Goal: Navigation & Orientation: Go to known website

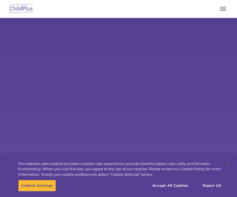
select select "MEDIUM"
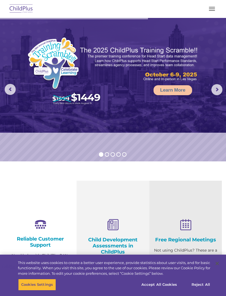
click at [214, 12] on button "button" at bounding box center [212, 8] width 12 height 9
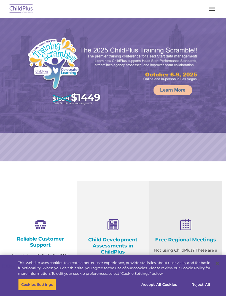
select select "MEDIUM"
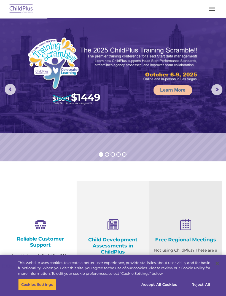
click at [209, 12] on button "button" at bounding box center [212, 8] width 12 height 9
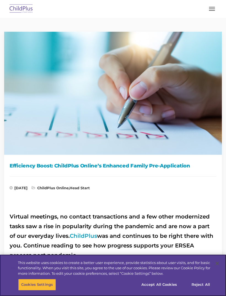
click at [160, 284] on button "Accept All Cookies" at bounding box center [159, 285] width 42 height 12
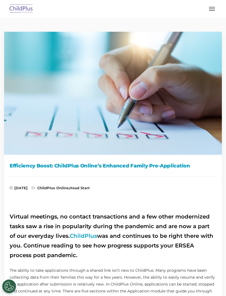
click at [211, 12] on button "button" at bounding box center [212, 8] width 12 height 9
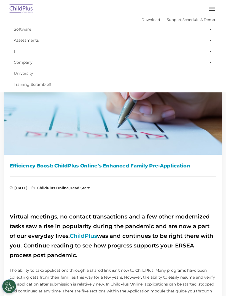
click at [211, 32] on span at bounding box center [210, 29] width 6 height 11
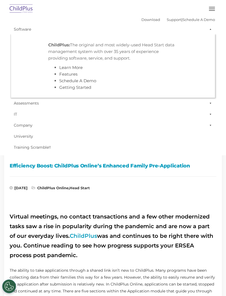
click at [212, 32] on span at bounding box center [210, 29] width 6 height 11
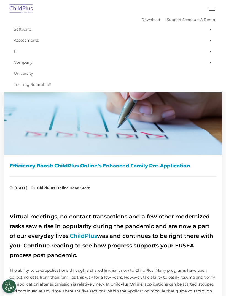
click at [23, 10] on img at bounding box center [21, 8] width 26 height 13
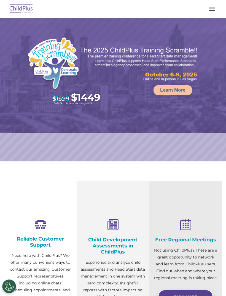
select select "MEDIUM"
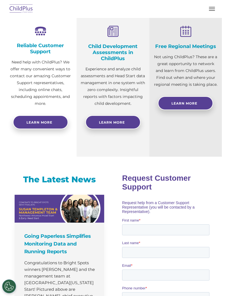
scroll to position [193, 0]
